Goal: Task Accomplishment & Management: Manage account settings

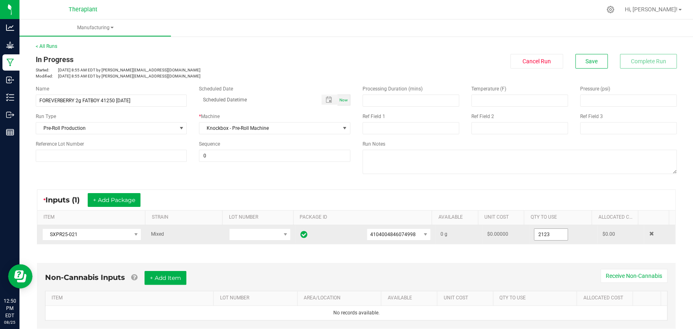
click at [542, 232] on input "2123" at bounding box center [550, 234] width 33 height 11
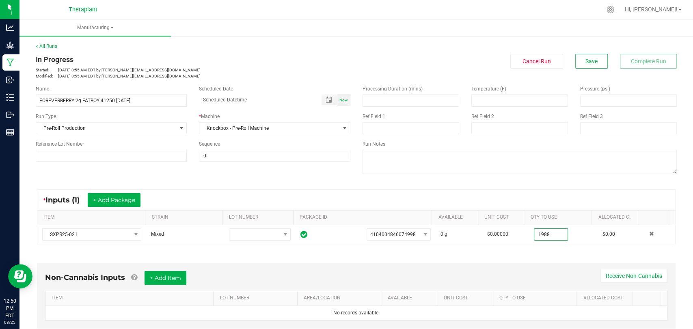
type input "1988.0000 g"
click at [548, 247] on div "* Inputs (1) + Add Package ITEM STRAIN LOT NUMBER PACKAGE ID AVAILABLE Unit Cos…" at bounding box center [356, 216] width 653 height 69
click at [596, 58] on button "Save" at bounding box center [591, 61] width 32 height 15
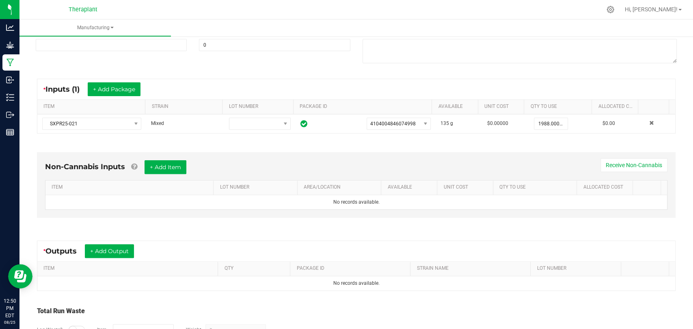
scroll to position [164, 0]
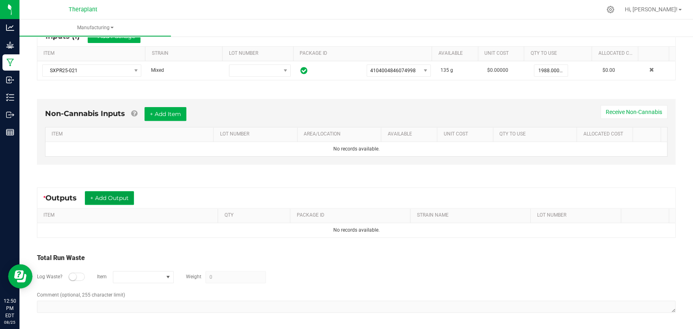
click at [118, 198] on button "+ Add Output" at bounding box center [109, 198] width 49 height 14
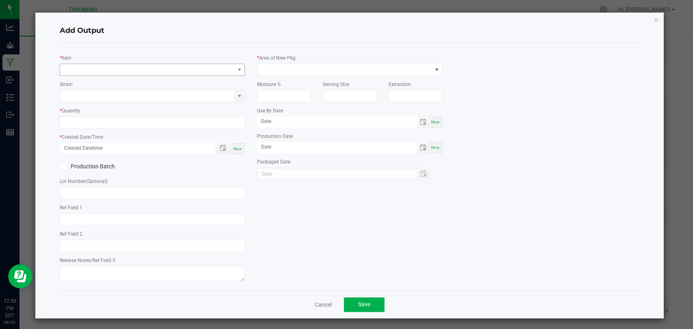
type input "Shatter Infused"
click at [150, 66] on span "NO DATA FOUND" at bounding box center [147, 69] width 174 height 11
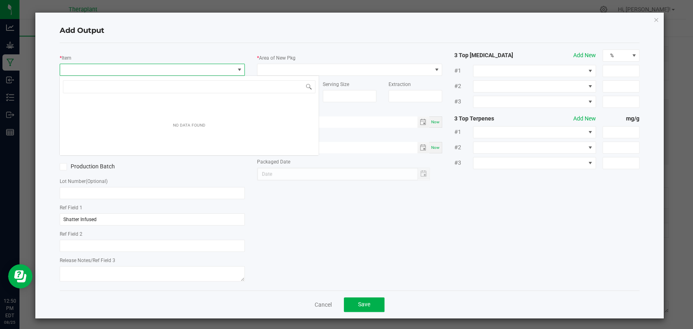
scroll to position [12, 183]
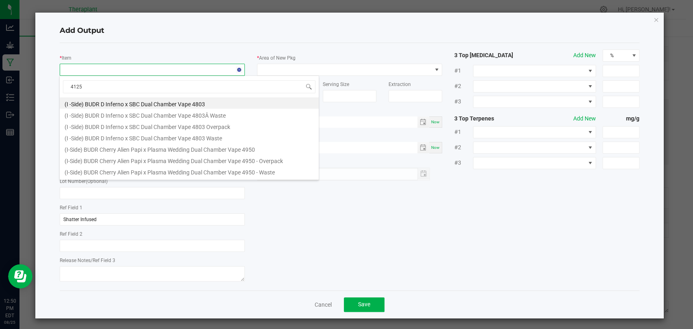
type input "41250"
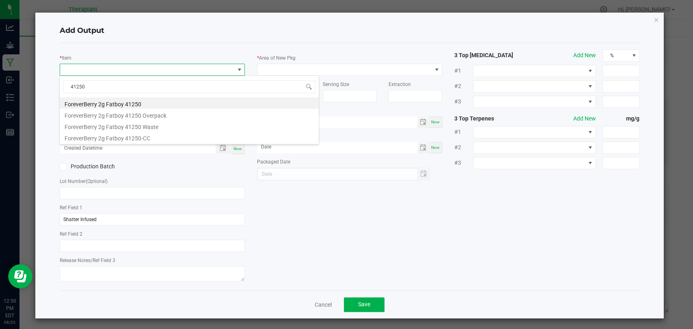
click at [123, 99] on li "ForeverBerry 2g Fatboy 41250" at bounding box center [189, 102] width 259 height 11
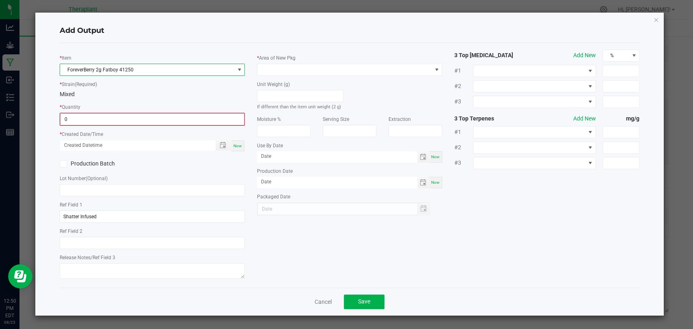
click at [111, 114] on input "0" at bounding box center [151, 119] width 183 height 11
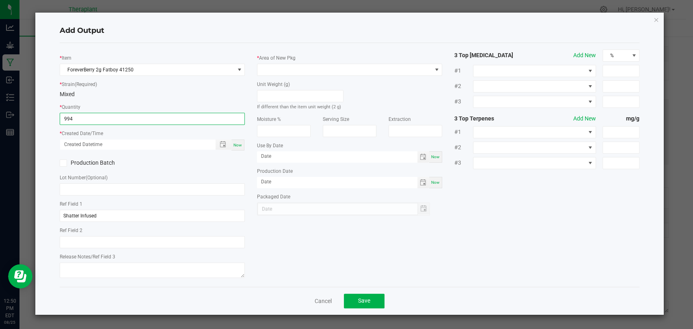
type input "994 ea"
click at [243, 145] on div "Now" at bounding box center [237, 145] width 13 height 11
type input "08/25/2025 12:50 PM"
type input "[DATE]"
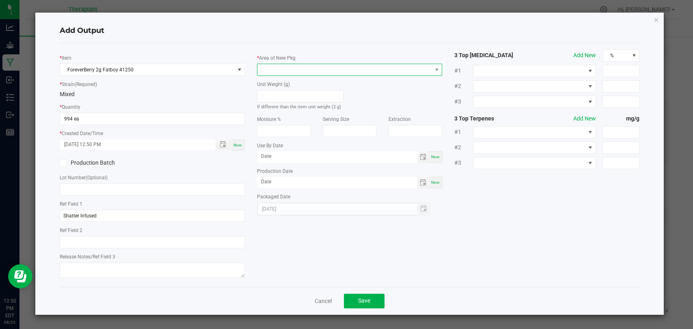
click at [266, 69] on span at bounding box center [344, 69] width 174 height 11
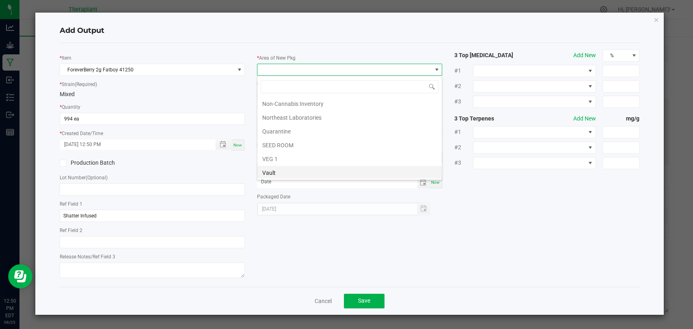
scroll to position [152, 0]
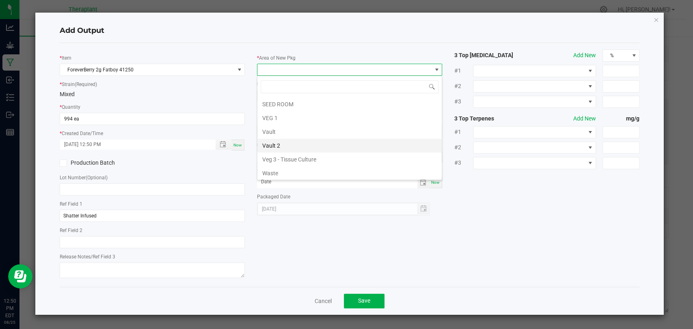
click at [281, 140] on li "Vault 2" at bounding box center [349, 146] width 184 height 14
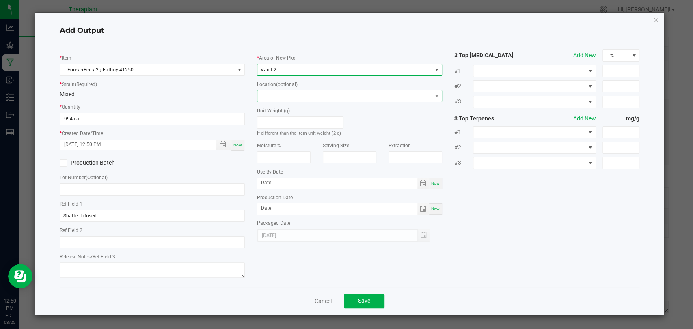
click at [285, 94] on span at bounding box center [344, 95] width 174 height 11
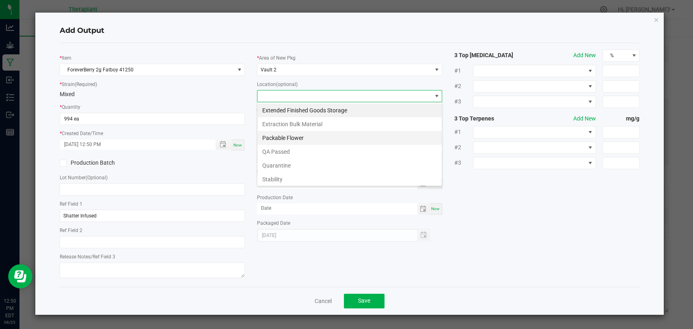
scroll to position [56, 0]
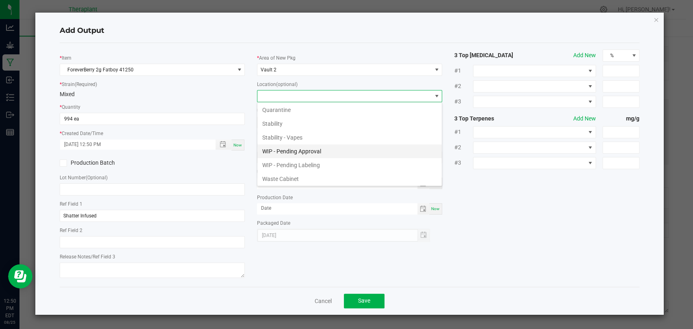
click at [291, 151] on li "WIP - Pending Approval" at bounding box center [349, 151] width 184 height 14
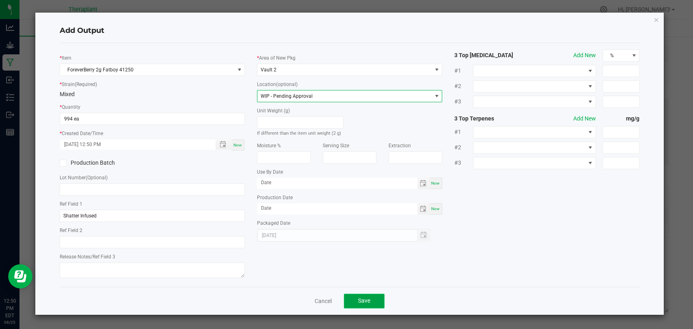
click at [367, 299] on span "Save" at bounding box center [364, 300] width 12 height 6
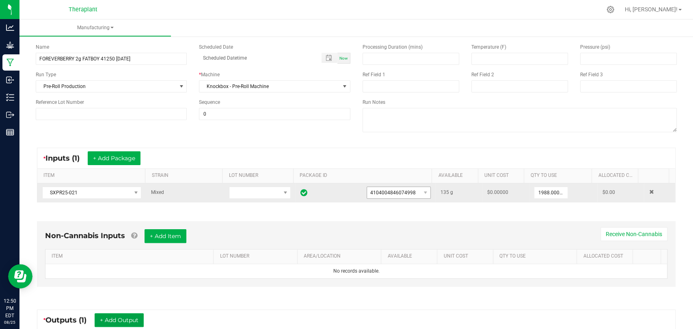
scroll to position [0, 0]
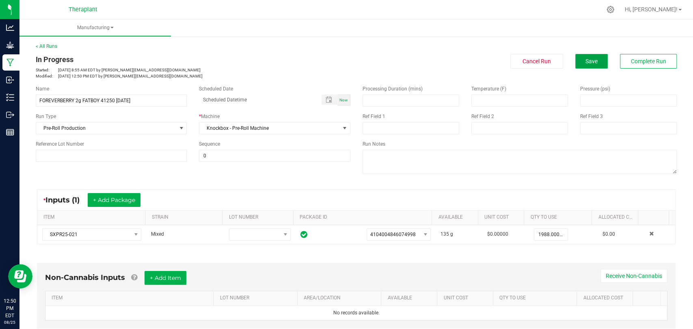
click at [588, 56] on button "Save" at bounding box center [591, 61] width 32 height 15
drag, startPoint x: 139, startPoint y: 99, endPoint x: 23, endPoint y: 102, distance: 116.1
click at [23, 102] on div "< All Runs In Progress Started: Aug 25, 2025 8:55 AM EDT by s.kowalick@therapla…" at bounding box center [355, 267] width 673 height 466
click at [231, 64] on div "In Progress" at bounding box center [193, 59] width 314 height 11
click at [621, 60] on button "Complete Run" at bounding box center [648, 61] width 57 height 15
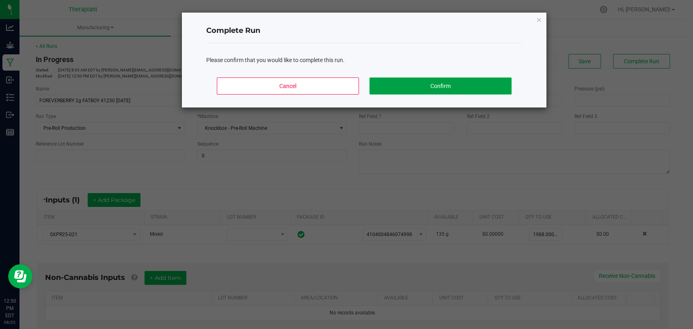
click at [439, 88] on button "Confirm" at bounding box center [440, 85] width 142 height 17
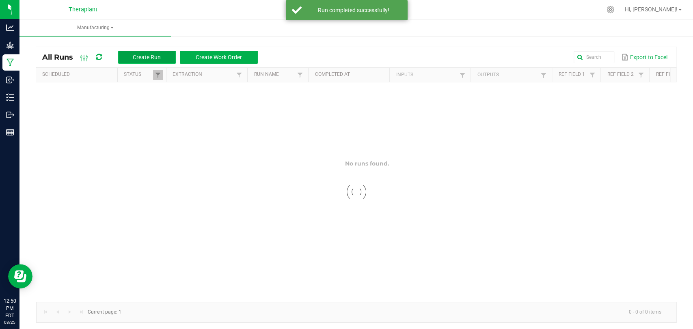
click at [155, 52] on button "Create Run" at bounding box center [147, 57] width 58 height 13
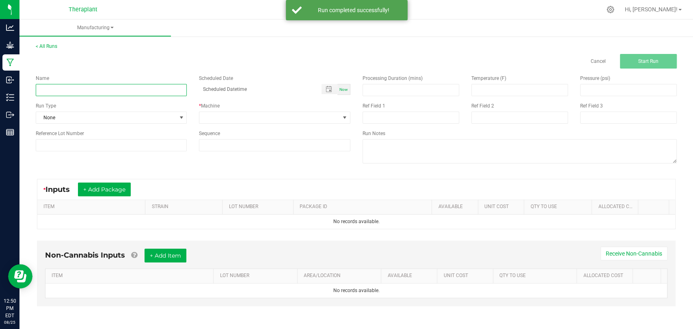
click at [114, 90] on input at bounding box center [111, 90] width 151 height 12
paste input "FOREVERBERRY 2g FATBOY 41250 08/25/25"
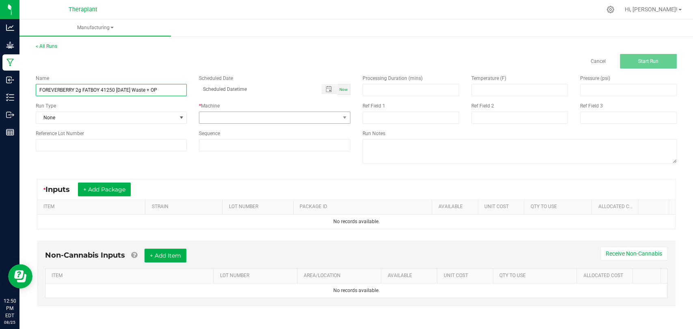
type input "FOREVERBERRY 2g FATBOY 41250 08/25/25 Waste + OP"
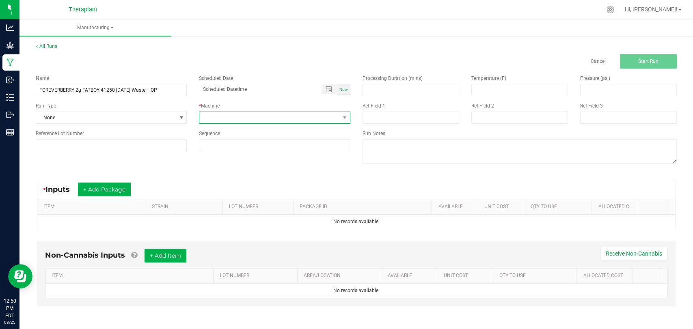
click at [266, 121] on span at bounding box center [269, 117] width 140 height 11
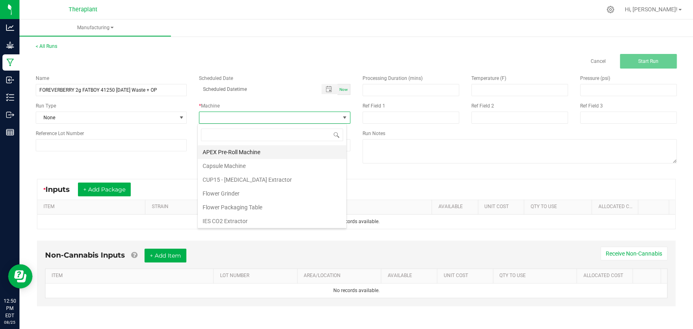
scroll to position [42, 0]
click at [234, 189] on li "Knockbox - Pre-Roll Machine" at bounding box center [272, 193] width 148 height 14
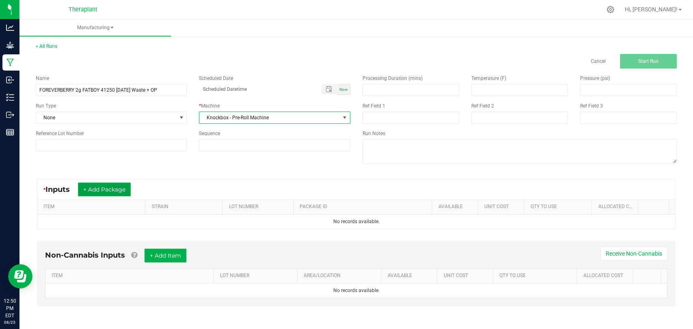
click at [108, 189] on button "+ Add Package" at bounding box center [104, 190] width 53 height 14
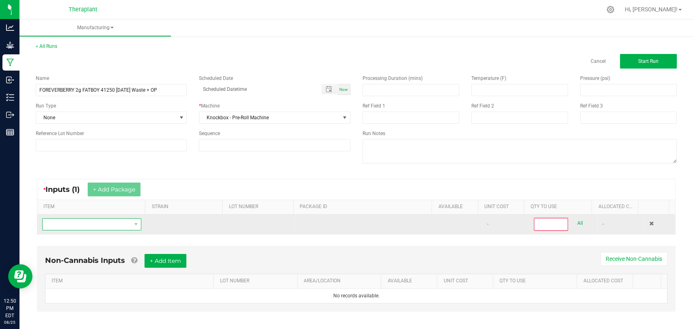
click at [84, 227] on span "NO DATA FOUND" at bounding box center [87, 224] width 88 height 11
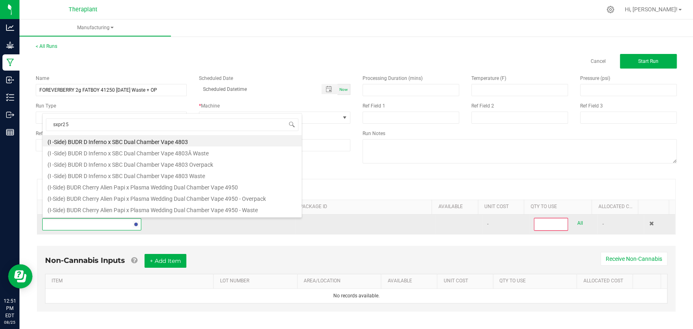
scroll to position [0, 0]
type input "sxpr25-021"
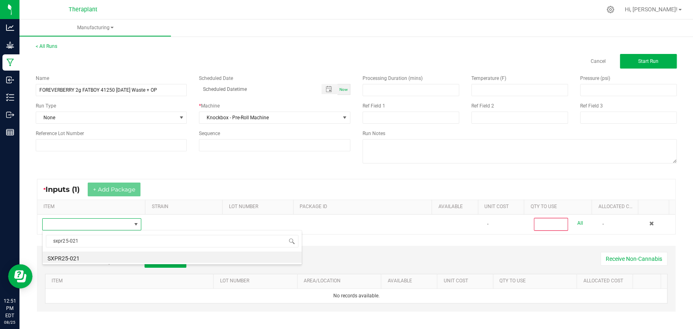
click at [74, 256] on li "SXPR25-021" at bounding box center [172, 257] width 259 height 11
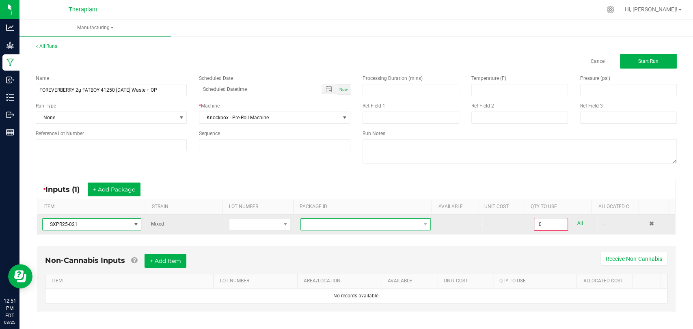
click at [308, 226] on span at bounding box center [360, 224] width 119 height 11
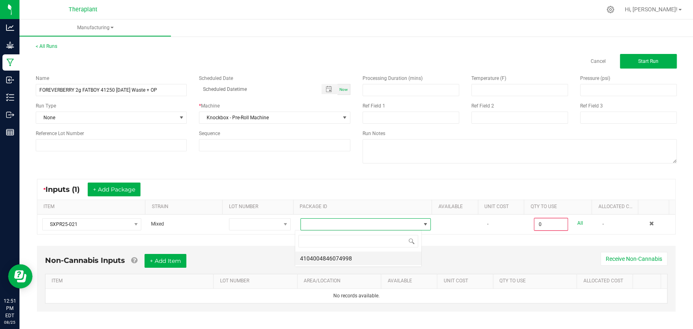
scroll to position [12, 127]
click at [309, 254] on li "4104004846074998" at bounding box center [358, 259] width 126 height 14
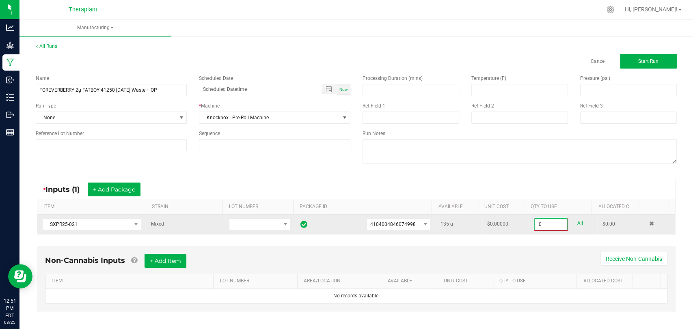
click at [543, 222] on input "0" at bounding box center [550, 224] width 32 height 11
click at [577, 223] on link "All" at bounding box center [580, 223] width 6 height 11
type input "135.0000 g"
click at [652, 64] on button "Start Run" at bounding box center [648, 61] width 57 height 15
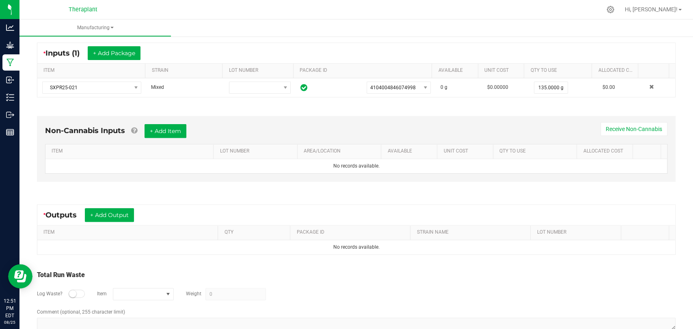
scroll to position [164, 0]
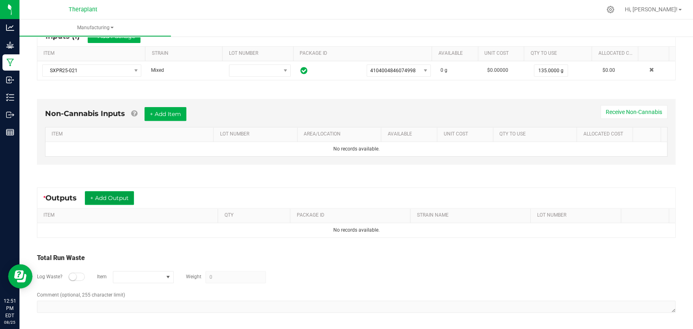
click at [117, 201] on button "+ Add Output" at bounding box center [109, 198] width 49 height 14
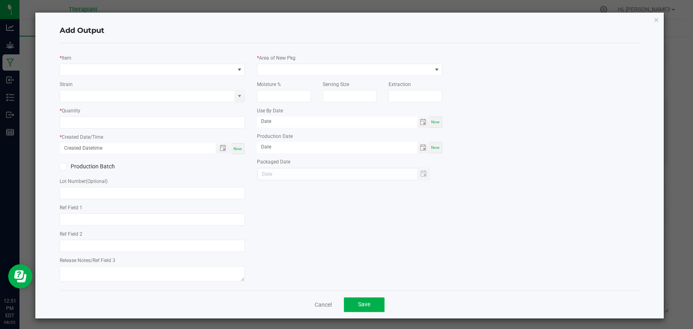
type input "Shatter Infused"
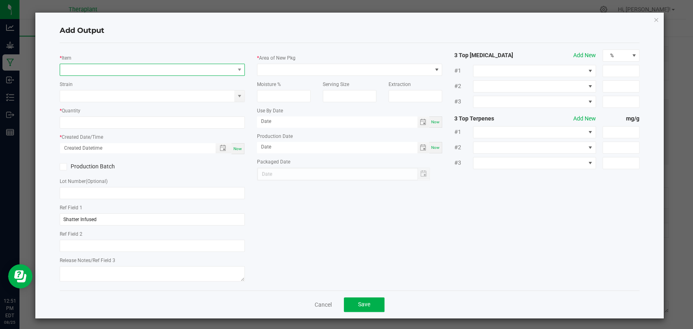
click at [137, 71] on span "NO DATA FOUND" at bounding box center [147, 69] width 174 height 11
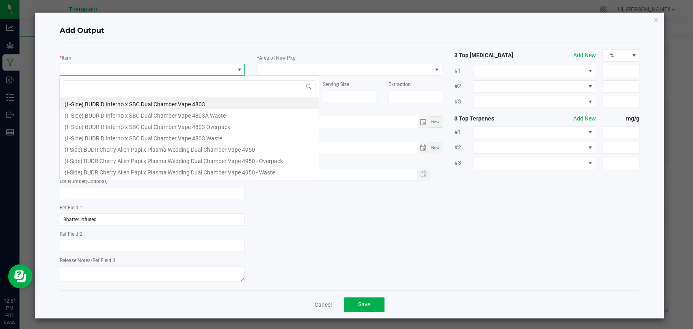
scroll to position [12, 183]
type input "41250"
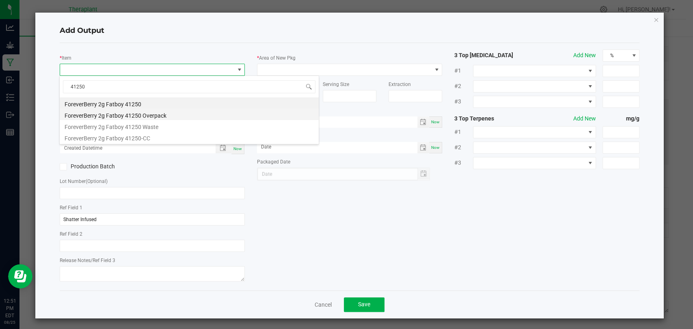
click at [151, 114] on li "ForeverBerry 2g Fatboy 41250 Overpack" at bounding box center [189, 114] width 259 height 11
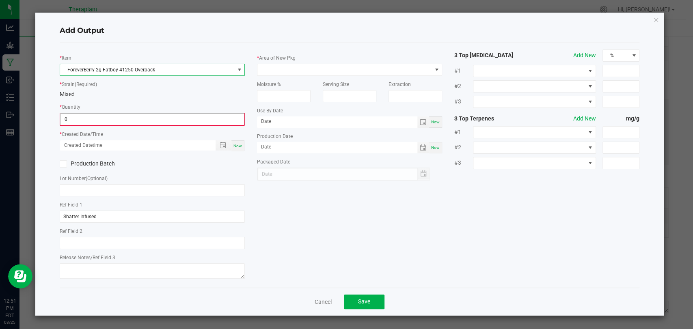
click at [124, 114] on input "0" at bounding box center [151, 119] width 183 height 11
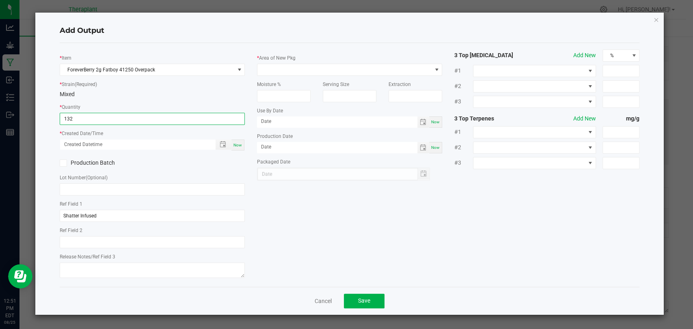
type input "132.0000 g"
click at [235, 144] on span "Now" at bounding box center [237, 145] width 9 height 4
type input "08/25/2025 12:51 PM"
type input "[DATE]"
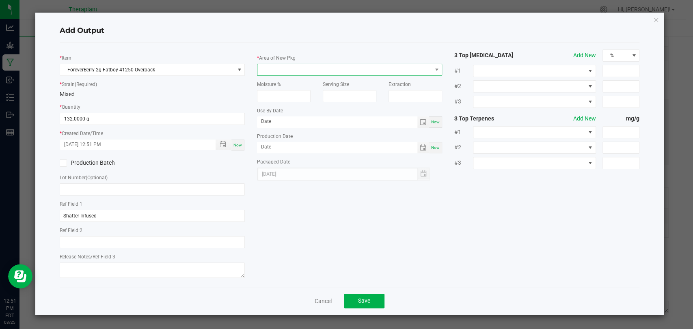
click at [289, 72] on span at bounding box center [344, 69] width 174 height 11
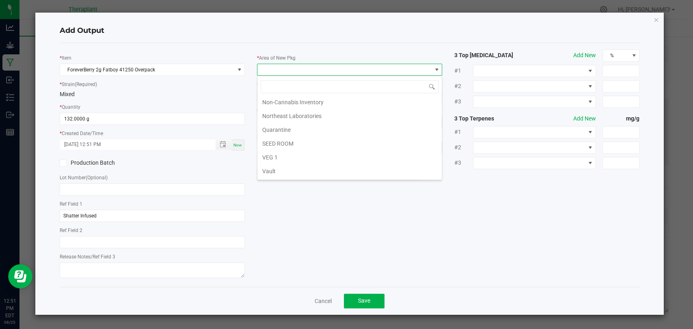
scroll to position [152, 0]
click at [274, 166] on li "Waste" at bounding box center [349, 173] width 184 height 14
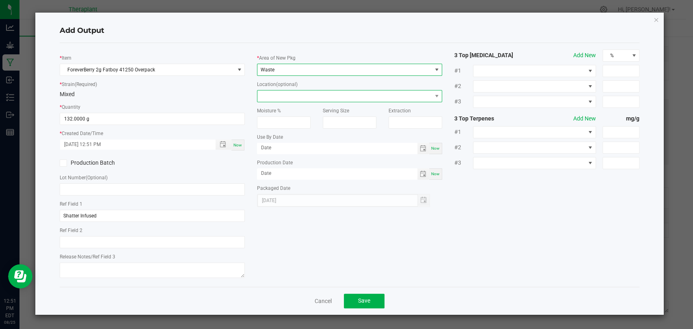
click at [280, 91] on span at bounding box center [344, 95] width 174 height 11
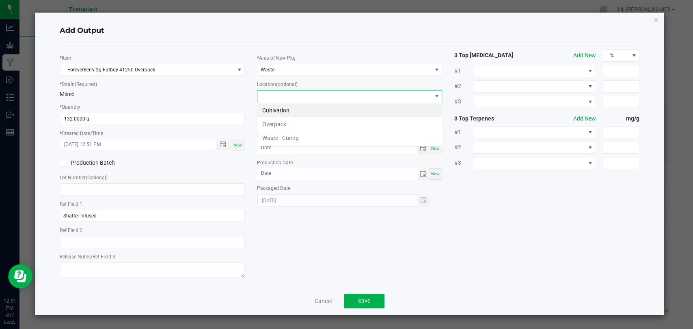
scroll to position [12, 185]
click at [279, 121] on li "Overpack" at bounding box center [349, 124] width 184 height 14
click at [363, 299] on span "Save" at bounding box center [364, 300] width 12 height 6
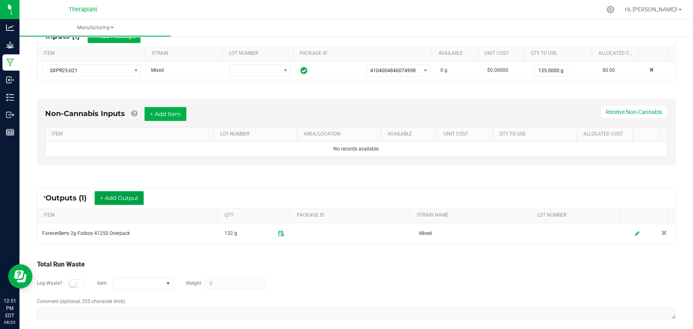
click at [125, 196] on button "+ Add Output" at bounding box center [119, 198] width 49 height 14
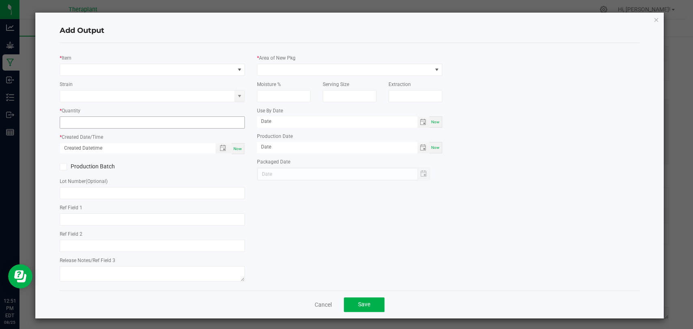
type input "Shatter Infused"
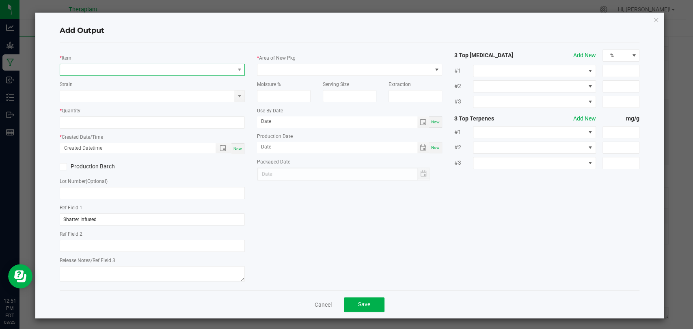
click at [141, 71] on span "NO DATA FOUND" at bounding box center [147, 69] width 174 height 11
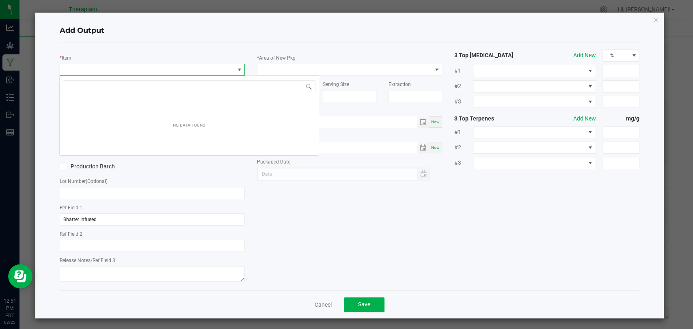
scroll to position [12, 183]
type input "41250"
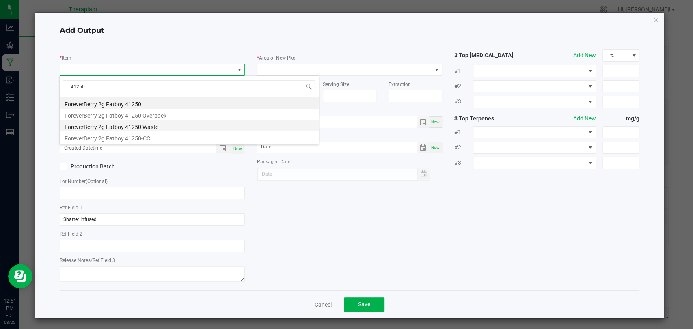
click at [139, 122] on li "ForeverBerry 2g Fatboy 41250 Waste" at bounding box center [189, 125] width 259 height 11
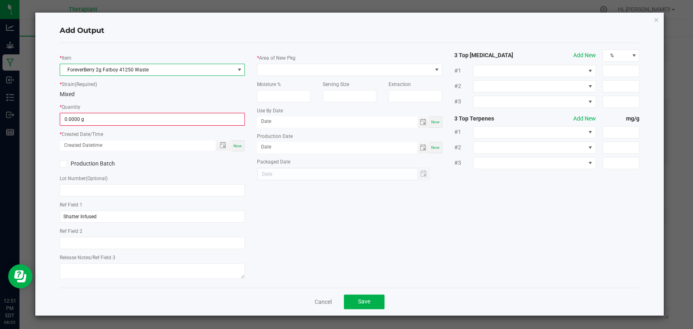
click at [136, 125] on kendo-numerictextbox "0.0000 g" at bounding box center [152, 119] width 185 height 13
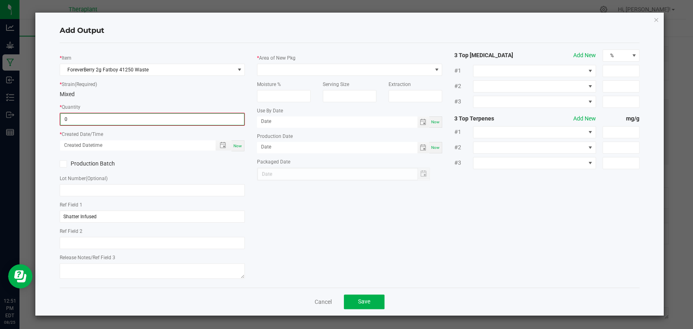
click at [138, 117] on input "0" at bounding box center [151, 119] width 183 height 11
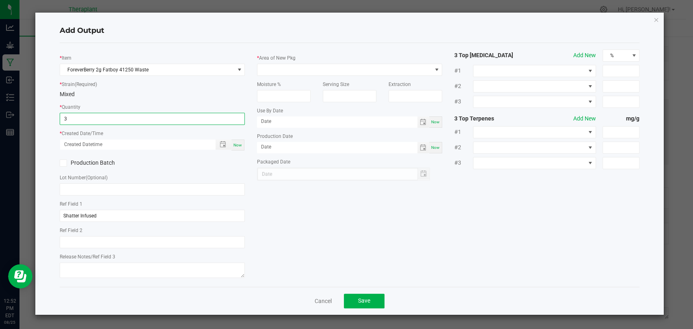
type input "3.0000 g"
click at [236, 144] on span "Now" at bounding box center [237, 145] width 9 height 4
type input "08/25/2025 12:52 PM"
type input "[DATE]"
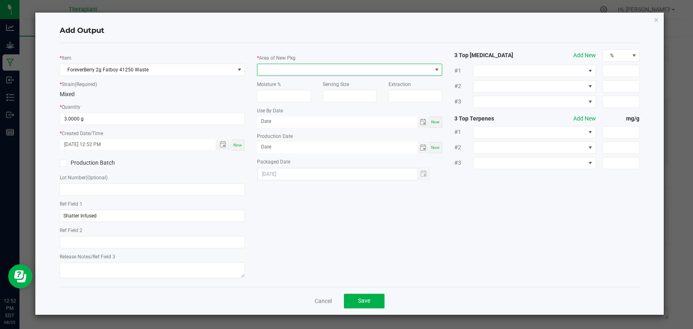
click at [286, 70] on span at bounding box center [344, 69] width 174 height 11
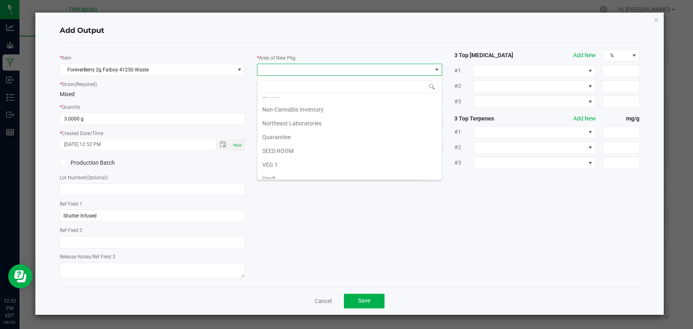
scroll to position [152, 0]
click at [273, 144] on li "Vault 2" at bounding box center [349, 146] width 184 height 14
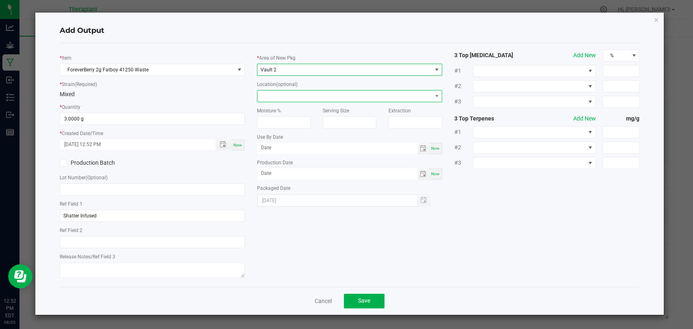
click at [284, 95] on span at bounding box center [344, 95] width 174 height 11
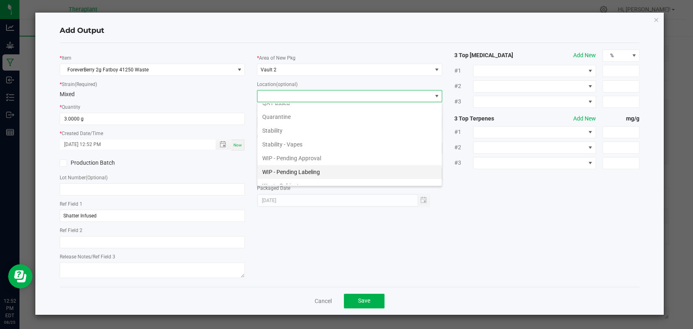
scroll to position [56, 0]
click at [279, 176] on li "Waste Cabinet" at bounding box center [349, 179] width 184 height 14
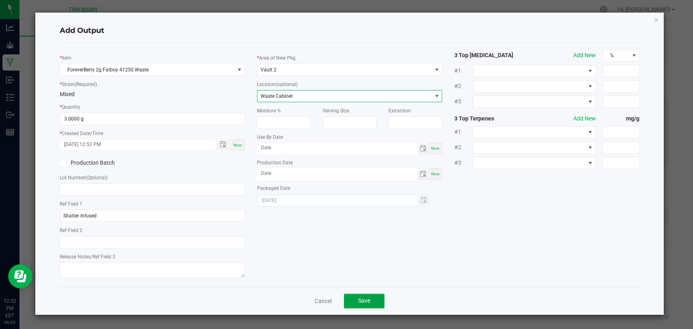
click at [362, 296] on button "Save" at bounding box center [364, 301] width 41 height 15
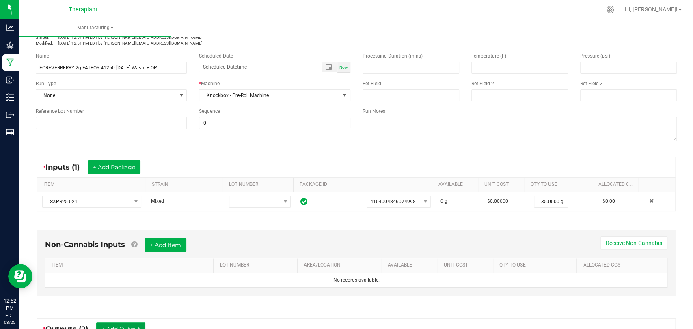
scroll to position [0, 0]
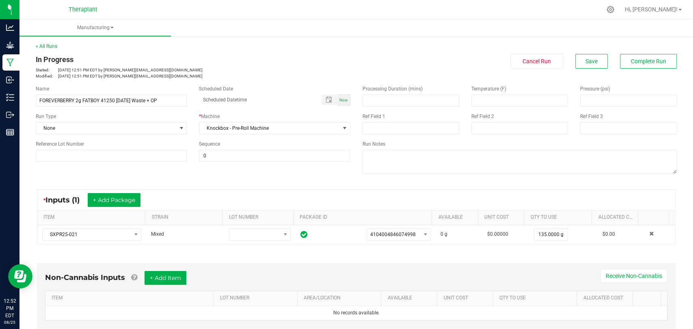
click at [586, 53] on div "< All Runs In Progress Started: Aug 25, 2025 12:51 PM EDT by d.tucker@theraplan…" at bounding box center [356, 61] width 641 height 37
click at [586, 56] on button "Save" at bounding box center [591, 61] width 32 height 15
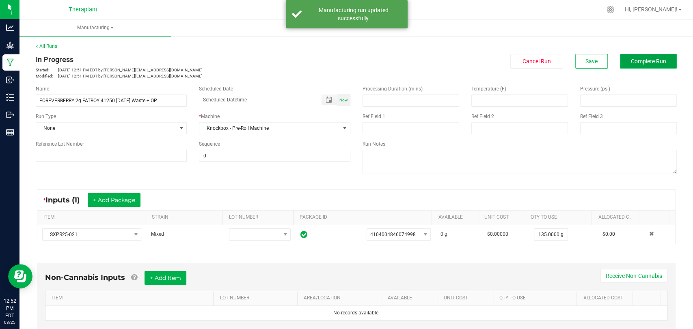
click at [631, 58] on span "Complete Run" at bounding box center [648, 61] width 35 height 6
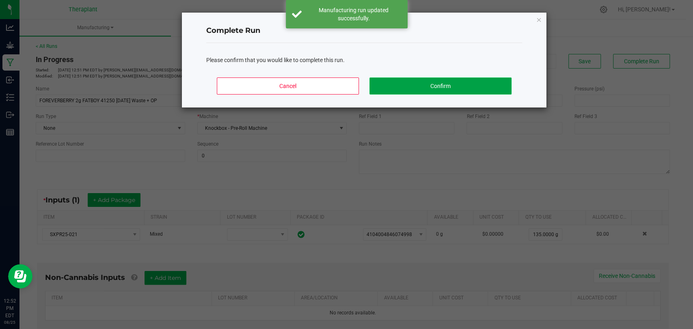
click at [462, 85] on button "Confirm" at bounding box center [440, 85] width 142 height 17
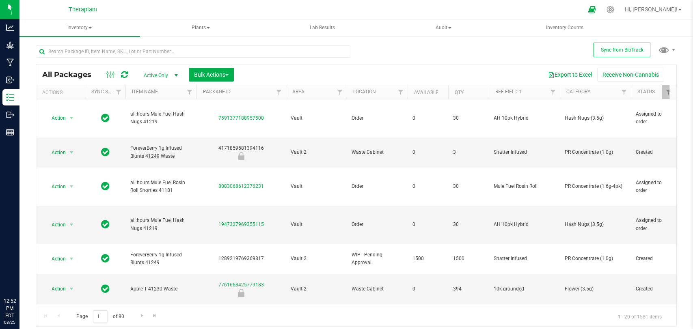
click at [125, 75] on icon at bounding box center [124, 75] width 7 height 8
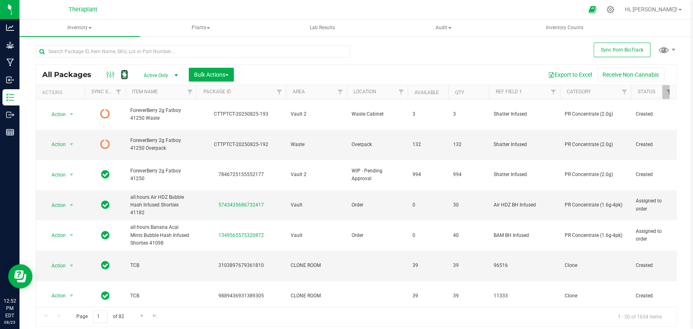
click at [126, 73] on icon at bounding box center [124, 75] width 9 height 8
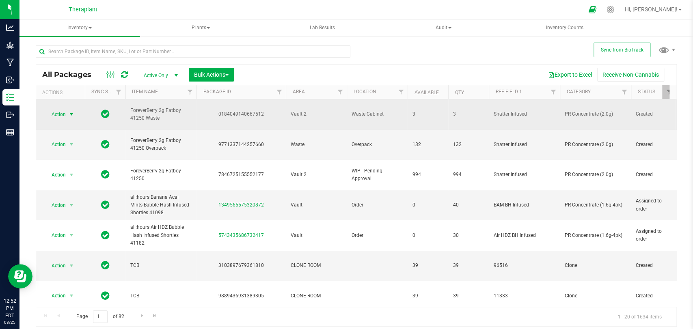
click at [69, 111] on span "select" at bounding box center [71, 114] width 6 height 6
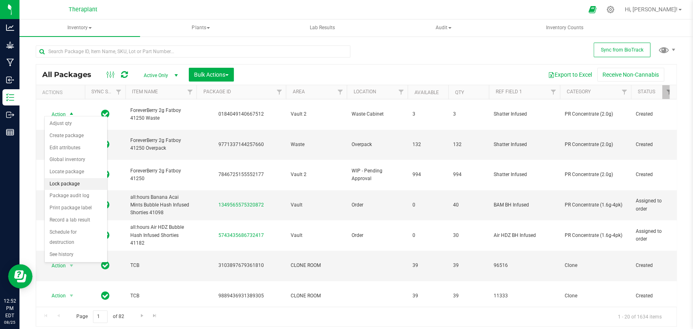
click at [57, 182] on li "Lock package" at bounding box center [76, 184] width 62 height 12
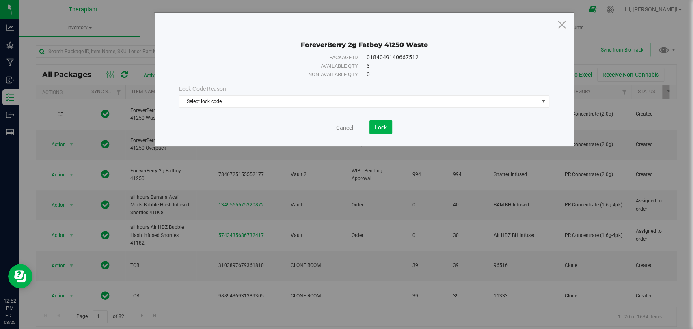
click at [234, 95] on div "Lock Code Reason Select lock code Select lock code Newly Received Quarantine Lo…" at bounding box center [364, 96] width 382 height 23
click at [233, 98] on span "Select lock code" at bounding box center [358, 101] width 359 height 11
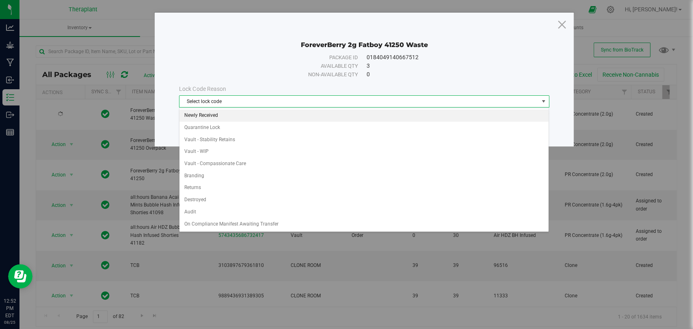
click at [211, 114] on li "Newly Received" at bounding box center [363, 116] width 369 height 12
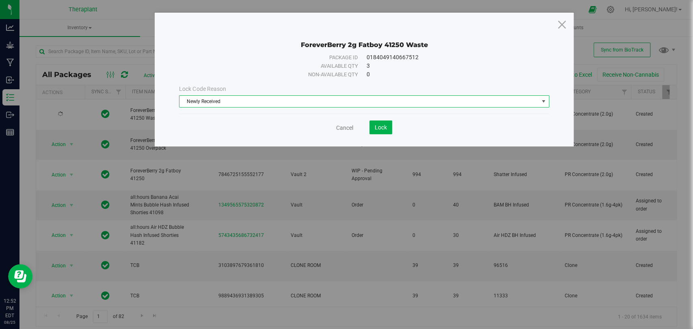
click at [392, 130] on div "Cancel Lock" at bounding box center [364, 128] width 370 height 14
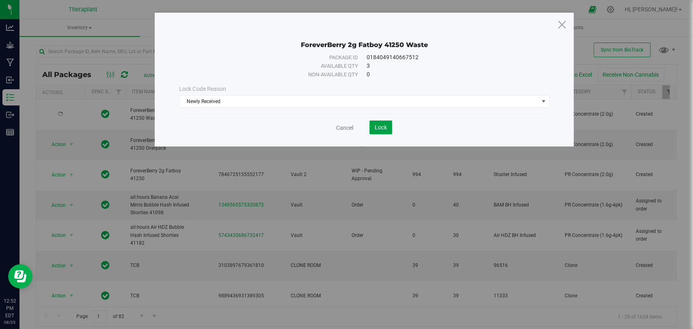
click at [385, 129] on span "Lock" at bounding box center [380, 127] width 12 height 6
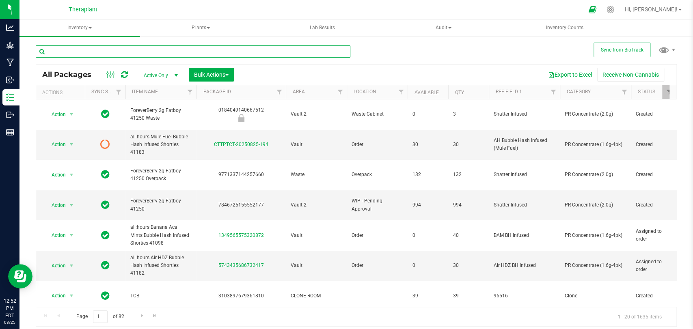
click at [164, 55] on input "text" at bounding box center [193, 51] width 314 height 12
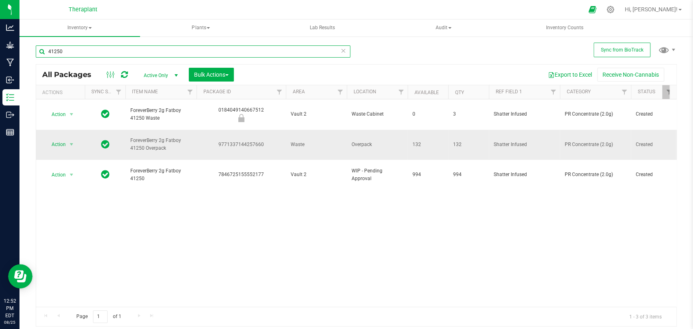
type input "41250"
click at [77, 139] on div "Action Action Adjust qty Create package Edit attributes Global inventory Locate…" at bounding box center [60, 144] width 39 height 11
click at [69, 141] on span "select" at bounding box center [71, 144] width 6 height 6
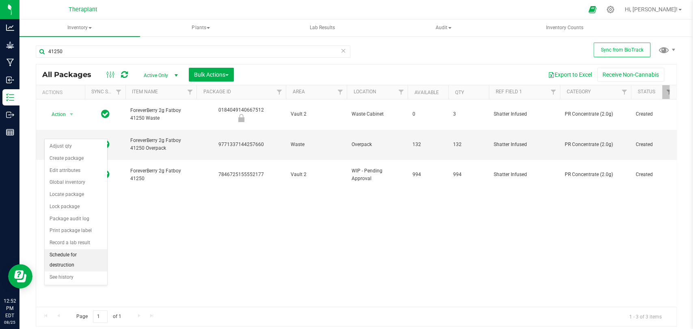
click at [70, 262] on li "Schedule for destruction" at bounding box center [76, 260] width 62 height 22
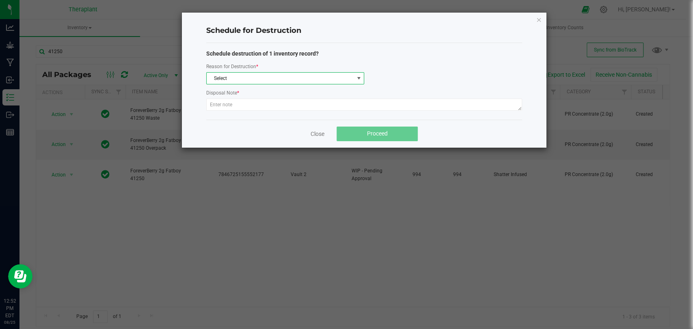
click at [225, 79] on span "Select" at bounding box center [280, 78] width 147 height 11
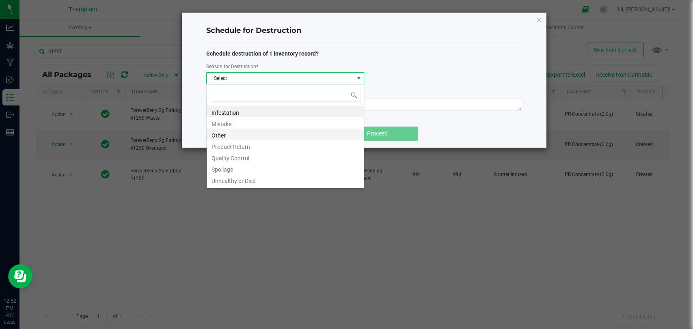
scroll to position [12, 158]
click at [224, 134] on li "Other" at bounding box center [285, 134] width 157 height 11
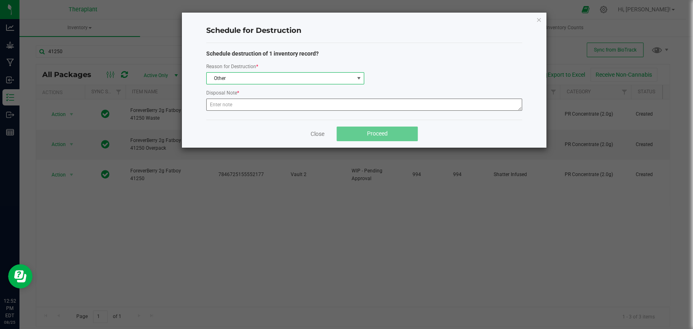
click at [237, 110] on div at bounding box center [364, 106] width 316 height 15
click at [238, 108] on textarea at bounding box center [364, 105] width 316 height 12
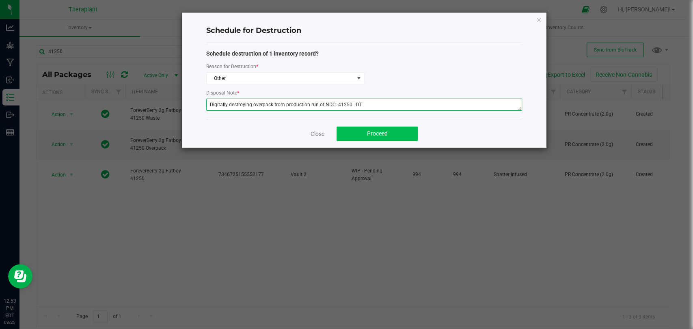
type textarea "Digitally destroying overpack from production run of NDC: 41250. -DT"
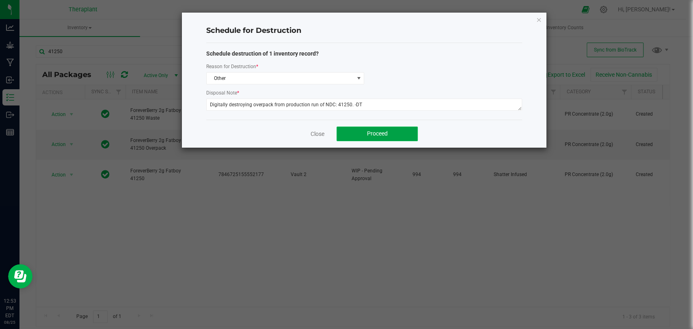
click at [381, 133] on span "Proceed" at bounding box center [377, 133] width 21 height 6
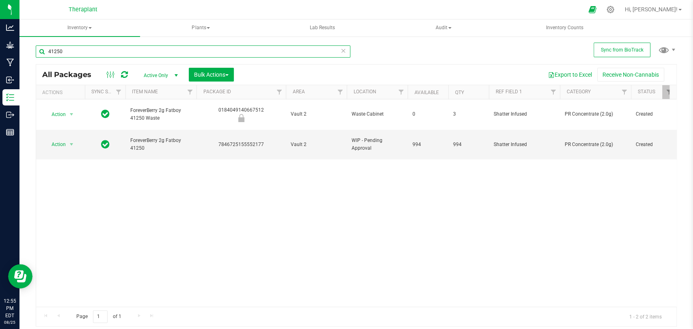
click at [196, 47] on input "41250" at bounding box center [193, 51] width 314 height 12
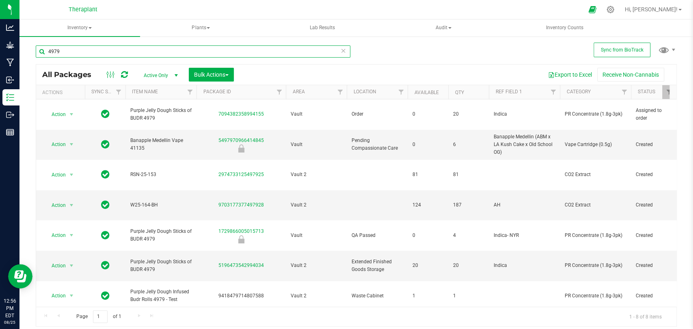
type input "4979"
